Goal: Task Accomplishment & Management: Use online tool/utility

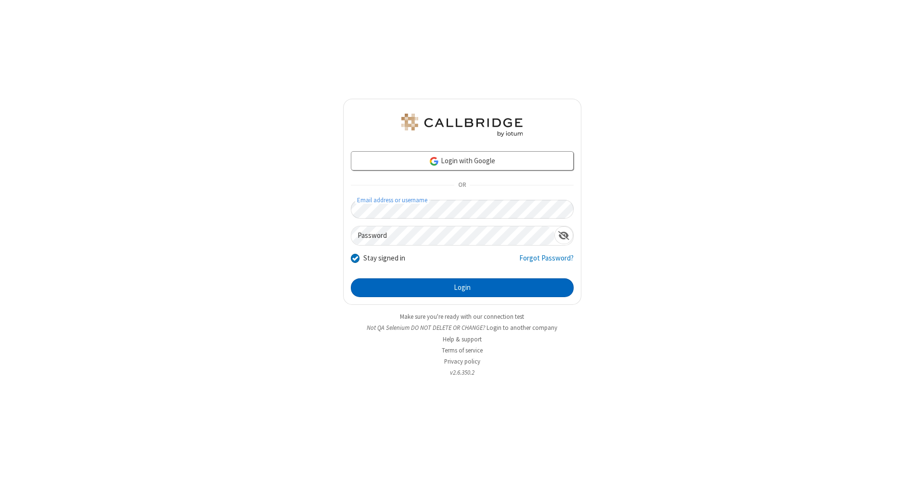
click at [462, 288] on button "Login" at bounding box center [462, 287] width 223 height 19
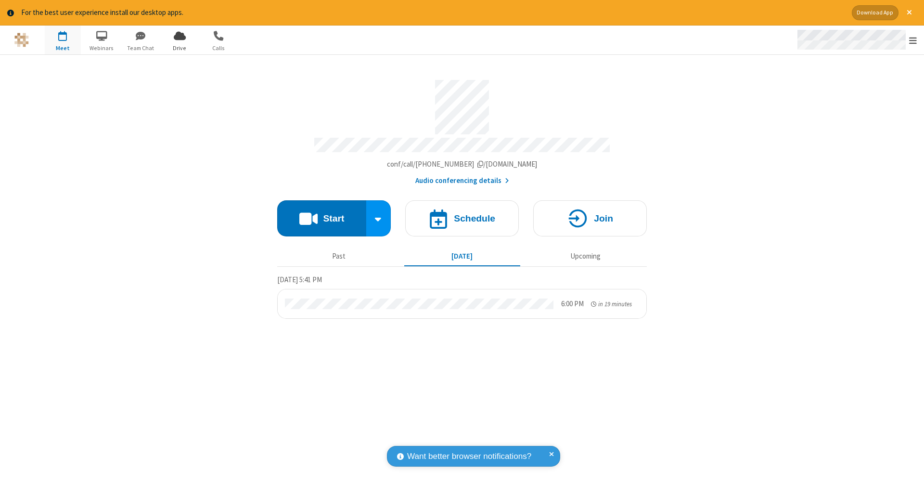
click at [913, 40] on span "Open menu" at bounding box center [913, 41] width 8 height 10
click at [180, 48] on span "Drive" at bounding box center [180, 48] width 36 height 9
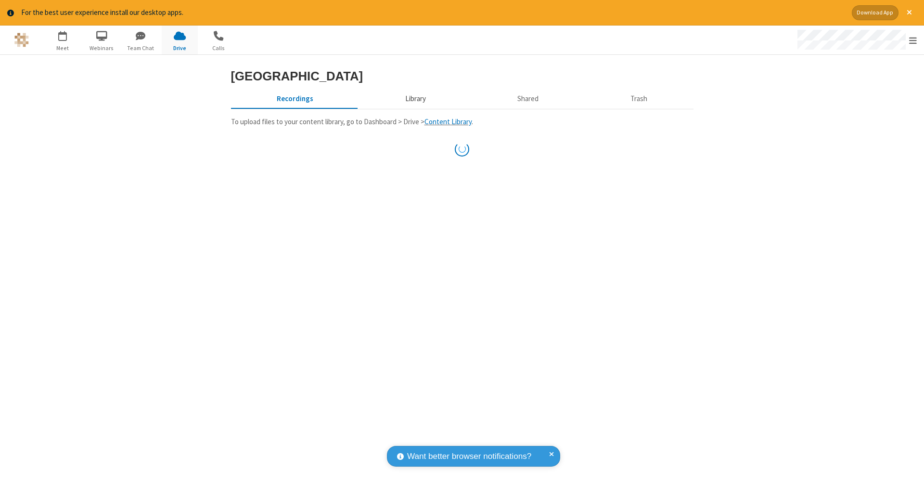
click at [414, 108] on button "Library" at bounding box center [415, 99] width 113 height 18
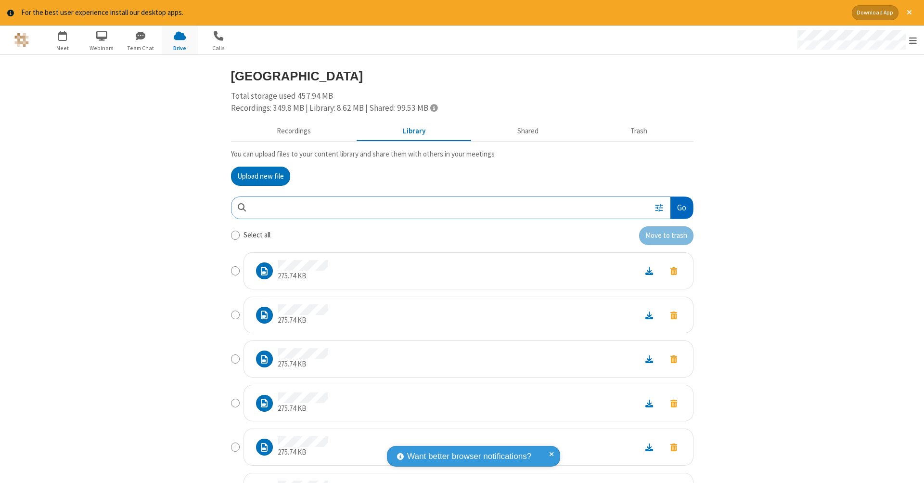
click at [678, 206] on button "Go" at bounding box center [682, 208] width 22 height 22
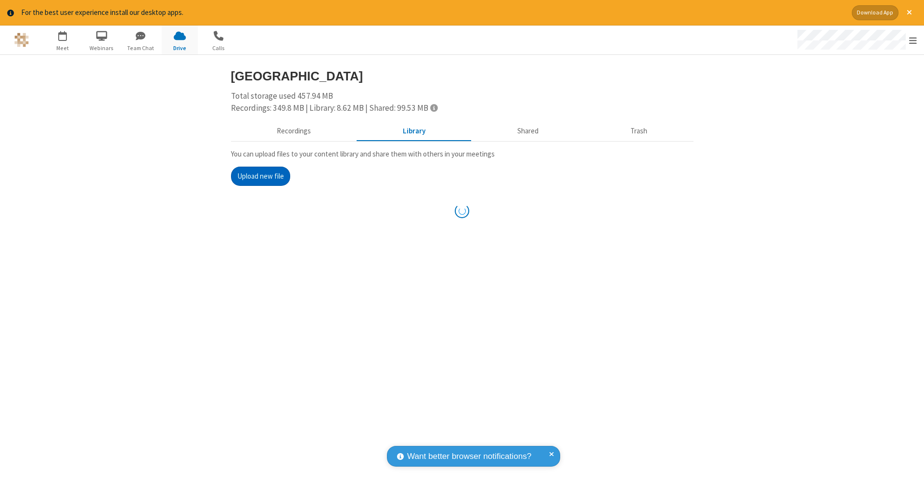
click at [260, 175] on button "Upload new file" at bounding box center [260, 176] width 59 height 19
